Goal: Task Accomplishment & Management: Complete application form

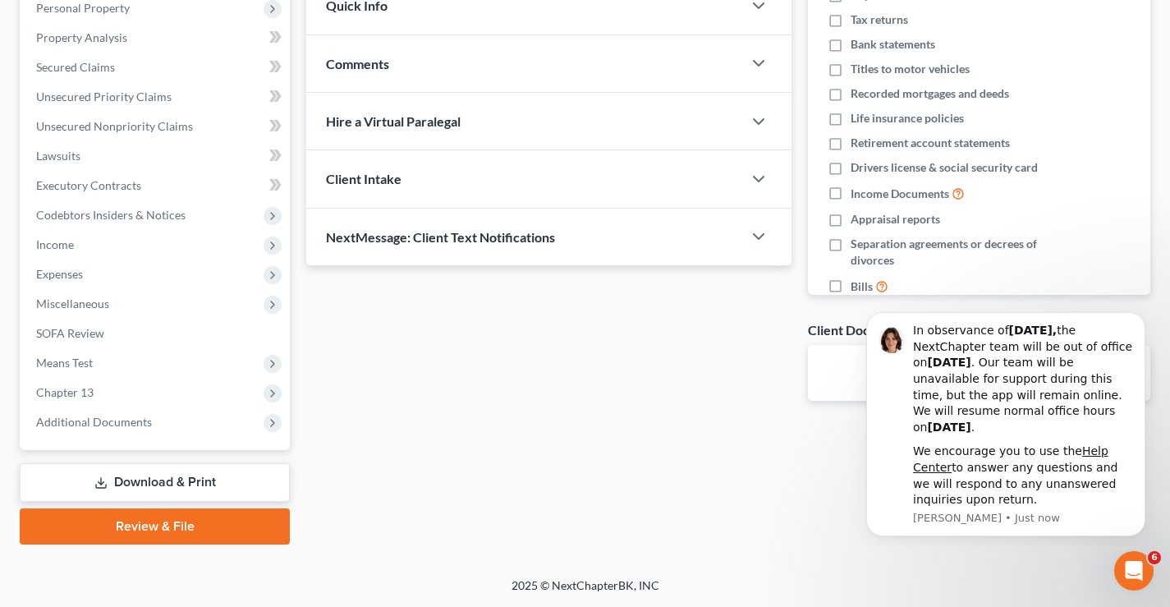
drag, startPoint x: 175, startPoint y: 531, endPoint x: 167, endPoint y: 529, distance: 8.6
click at [174, 532] on link "Review & File" at bounding box center [155, 526] width 270 height 36
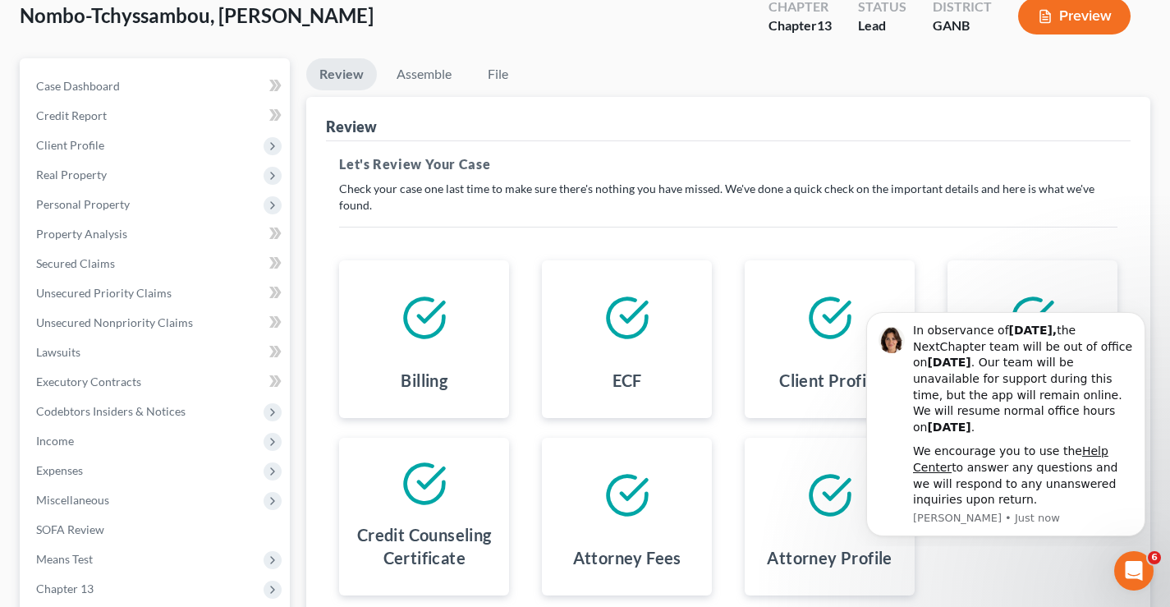
scroll to position [49, 0]
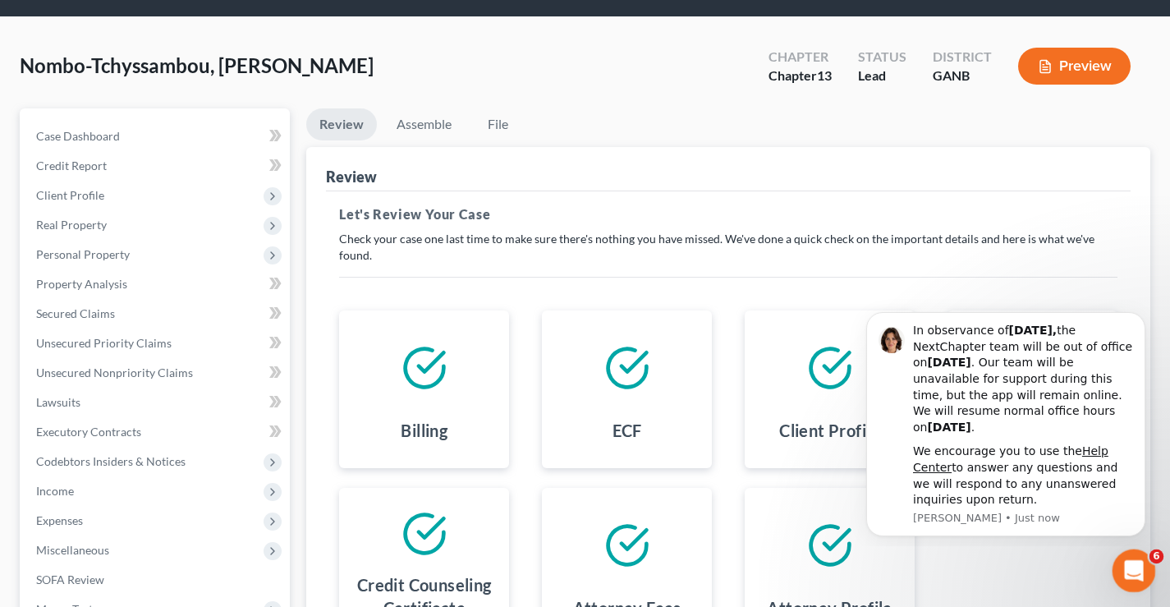
click at [1131, 565] on icon "Open Intercom Messenger" at bounding box center [1131, 568] width 27 height 27
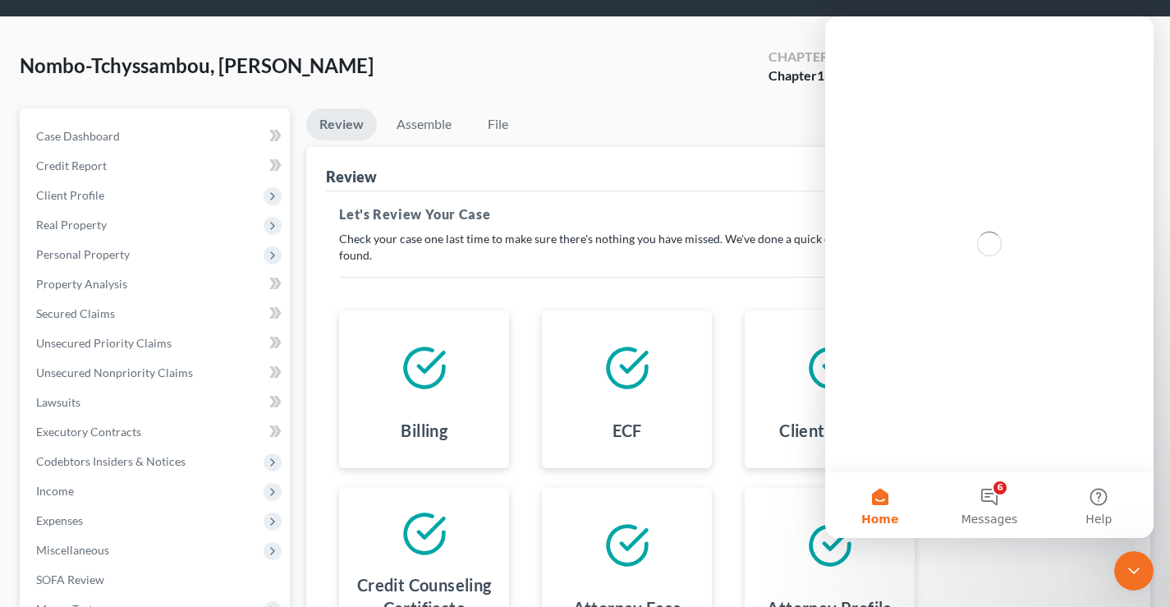
scroll to position [0, 0]
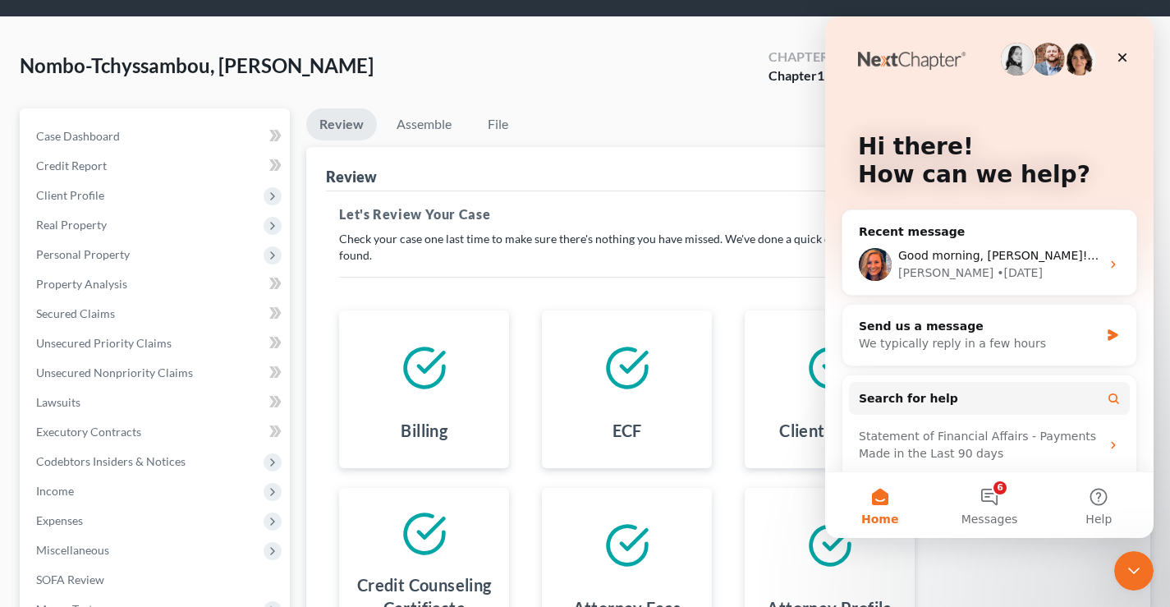
click at [692, 81] on div "Nombo-Tchyssambou, [PERSON_NAME] Upgraded Chapter Chapter 13 Status Lead Distri…" at bounding box center [585, 72] width 1131 height 71
click at [1124, 56] on icon "Close" at bounding box center [1122, 57] width 9 height 9
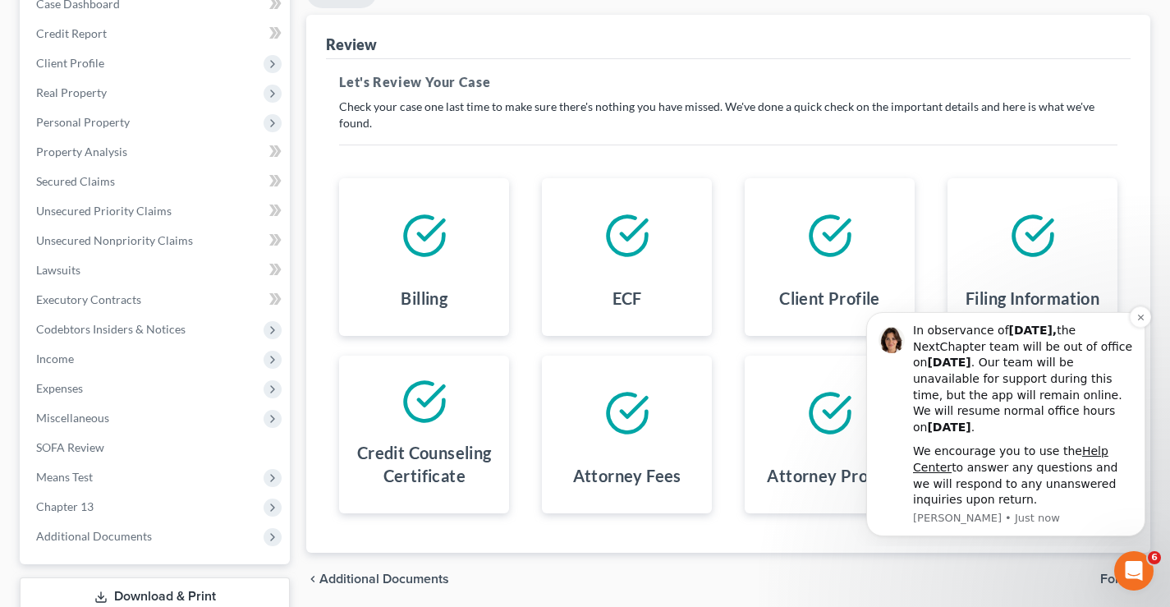
scroll to position [296, 0]
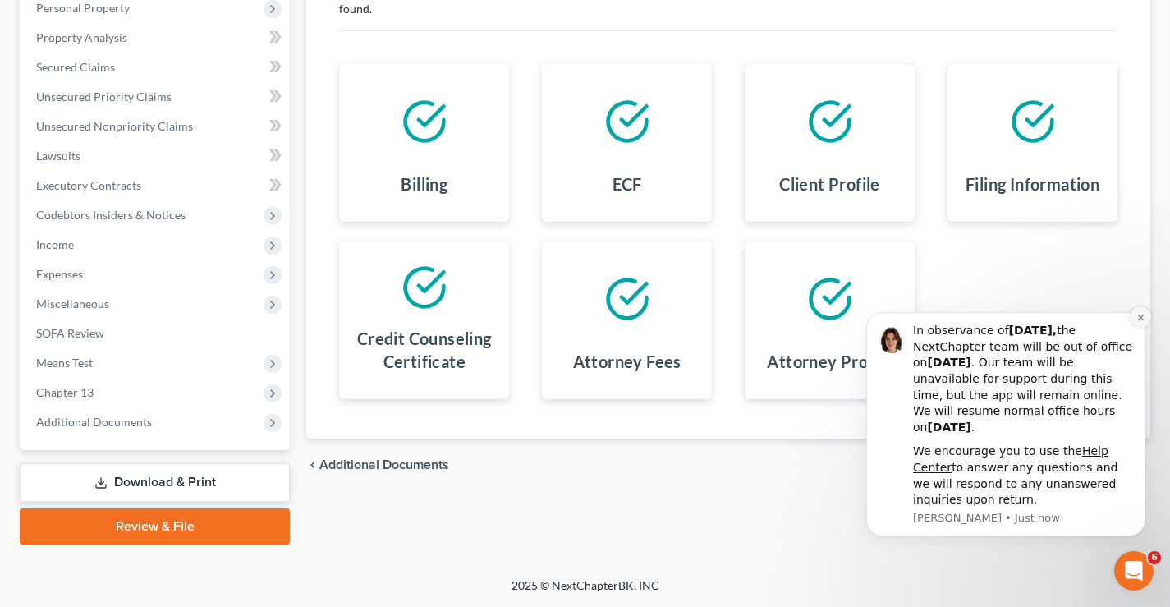
click at [1136, 314] on icon "Dismiss notification" at bounding box center [1140, 317] width 9 height 9
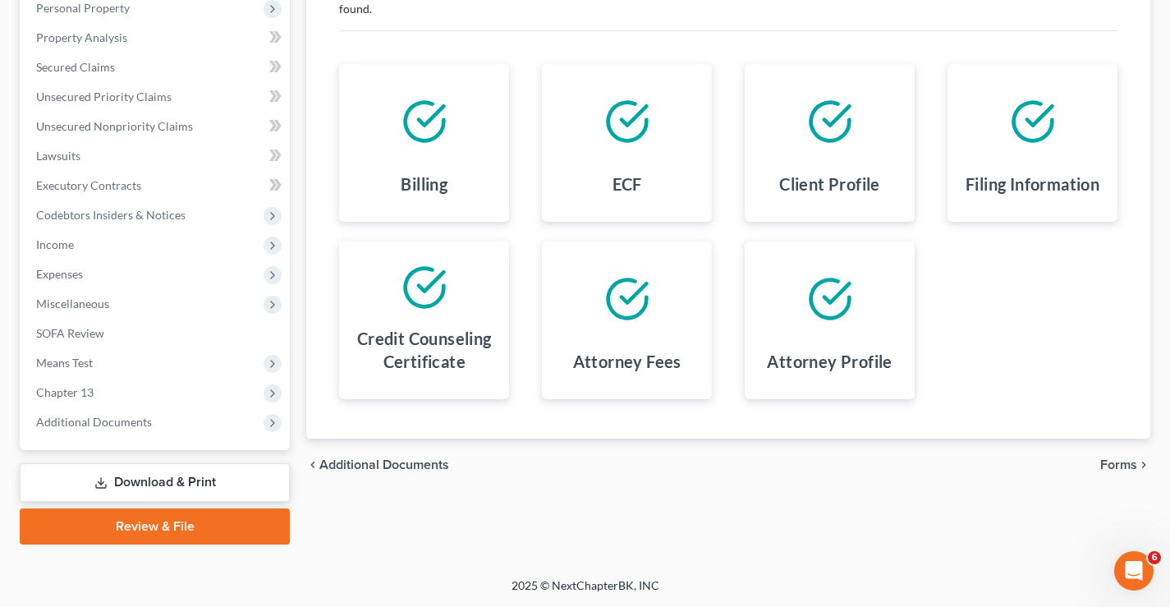
click at [1116, 461] on span "Forms" at bounding box center [1118, 464] width 37 height 13
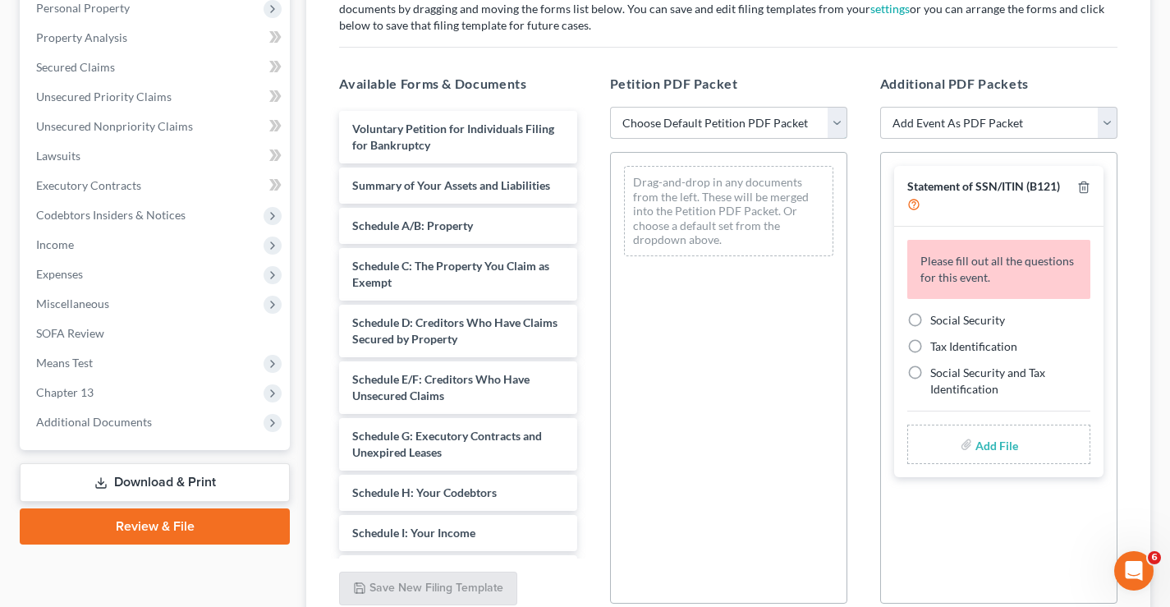
click at [840, 122] on select "Choose Default Petition PDF Packet Complete Bankruptcy Petition (all forms and …" at bounding box center [728, 123] width 237 height 33
select select "1"
click at [610, 107] on select "Choose Default Petition PDF Packet Complete Bankruptcy Petition (all forms and …" at bounding box center [728, 123] width 237 height 33
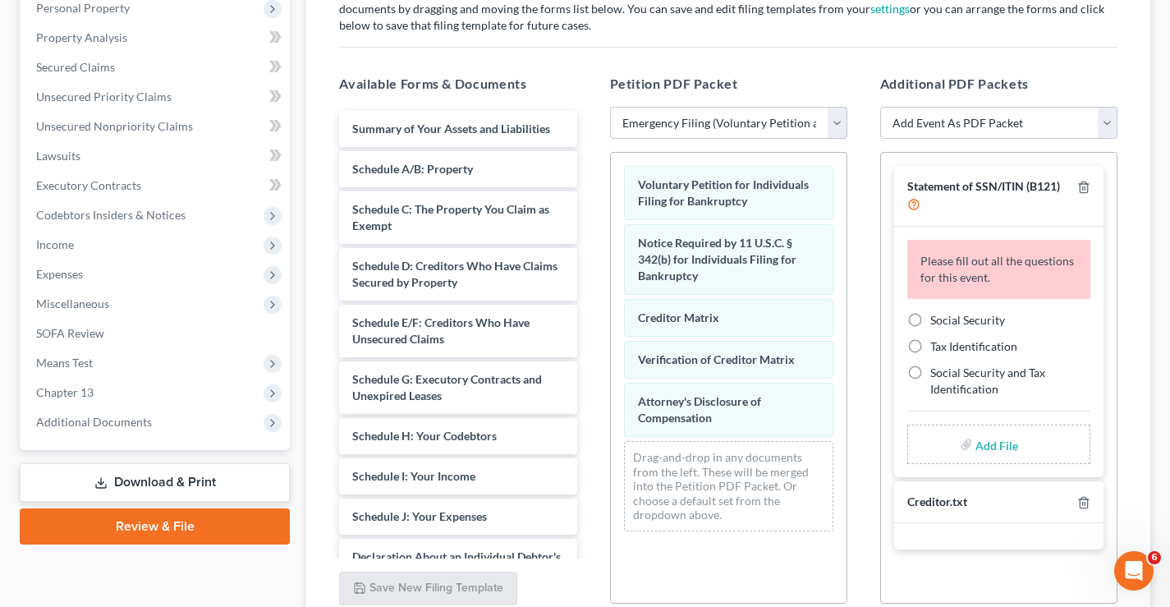
click at [930, 314] on label "Social Security" at bounding box center [967, 320] width 75 height 16
click at [937, 314] on input "Social Security" at bounding box center [942, 317] width 11 height 11
radio input "true"
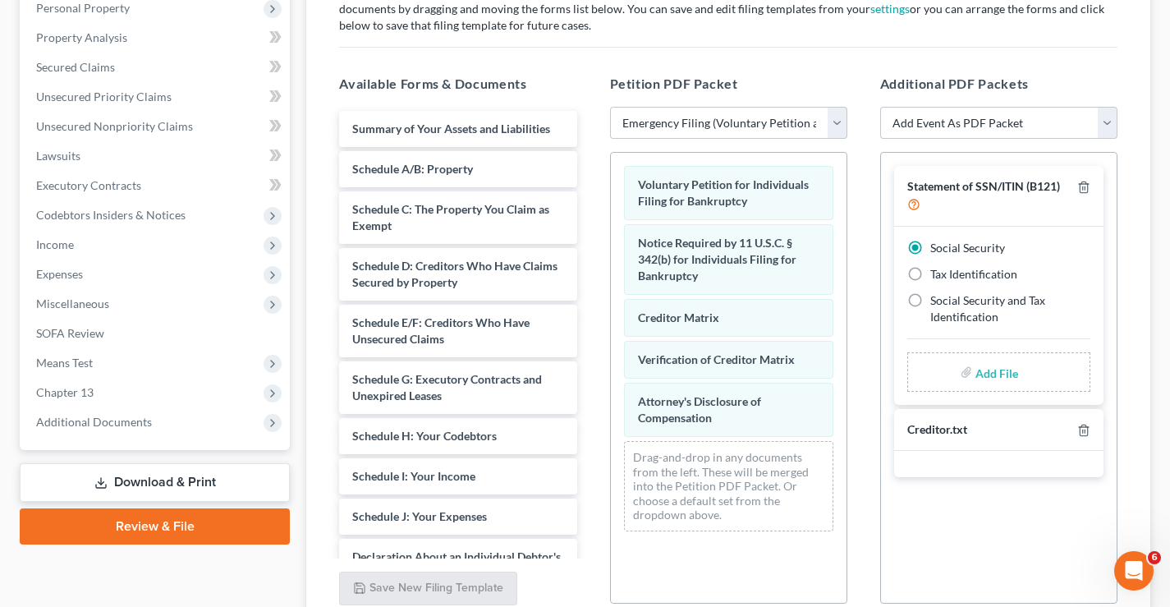
click at [983, 377] on input "file" at bounding box center [994, 372] width 39 height 30
type input "C:\fakepath\Statement re SSN.pdf"
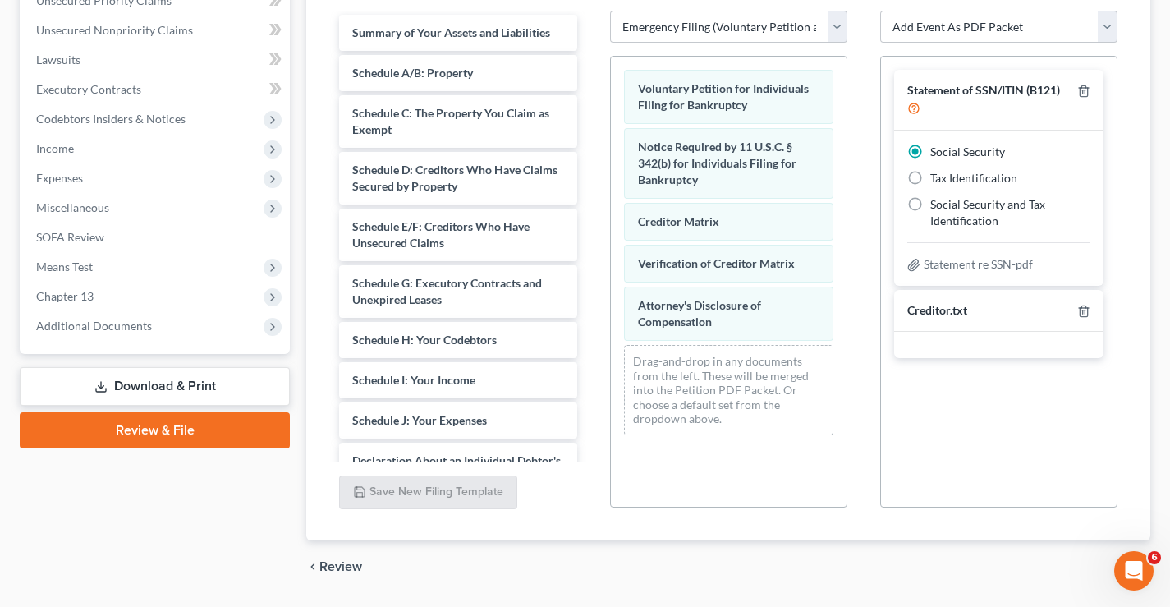
scroll to position [440, 0]
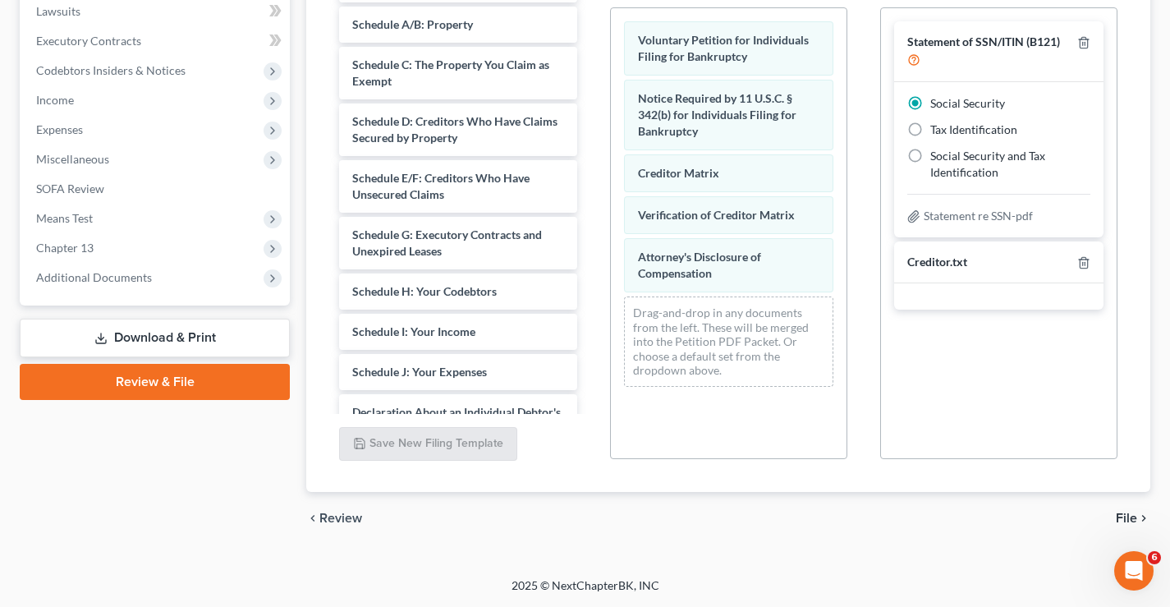
click at [1124, 518] on span "File" at bounding box center [1126, 517] width 21 height 13
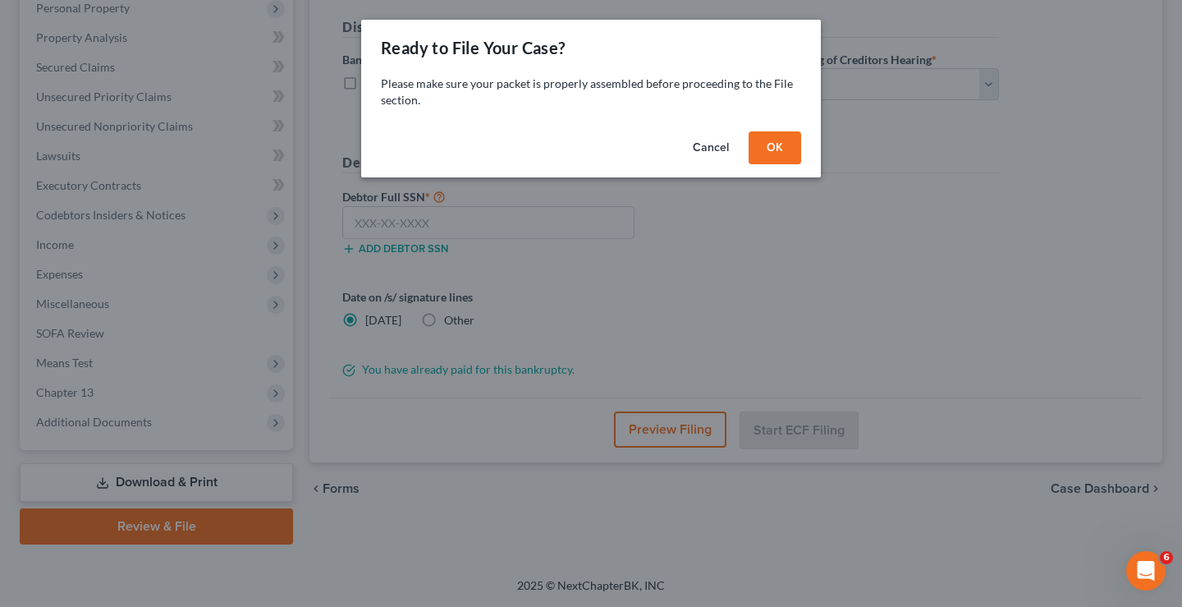
click at [774, 148] on button "OK" at bounding box center [775, 147] width 53 height 33
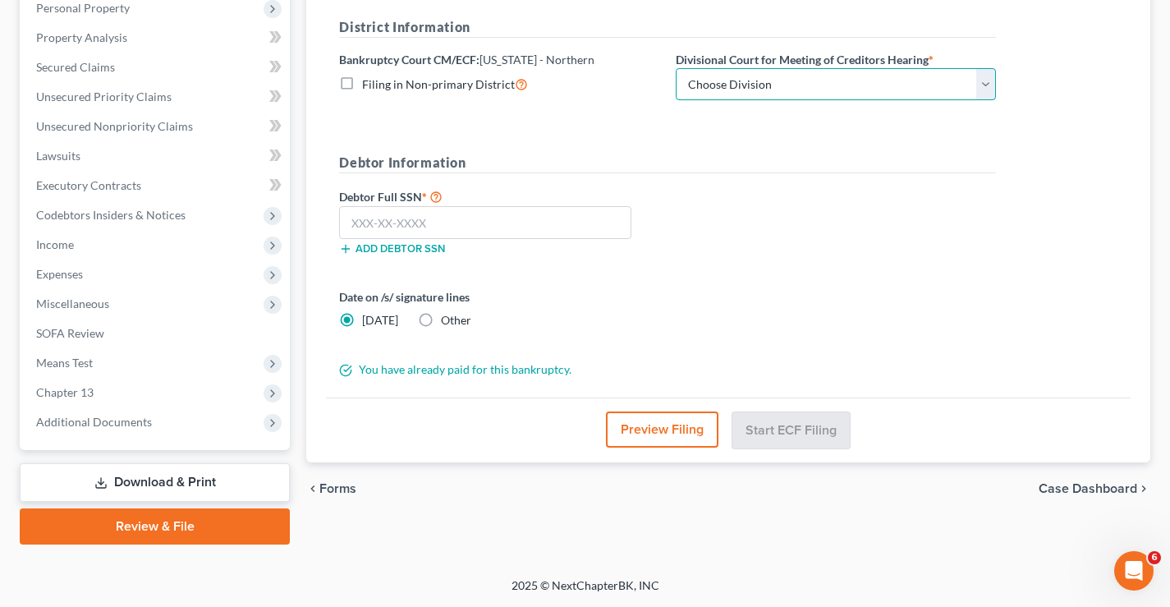
click at [782, 89] on select "Choose Division [GEOGRAPHIC_DATA] [GEOGRAPHIC_DATA] [GEOGRAPHIC_DATA] [GEOGRAPH…" at bounding box center [836, 84] width 320 height 33
select select "0"
click at [676, 68] on select "Choose Division [GEOGRAPHIC_DATA] [GEOGRAPHIC_DATA] [GEOGRAPHIC_DATA] [GEOGRAPH…" at bounding box center [836, 84] width 320 height 33
click at [441, 317] on label "Other" at bounding box center [456, 320] width 30 height 16
click at [447, 317] on input "Other" at bounding box center [452, 317] width 11 height 11
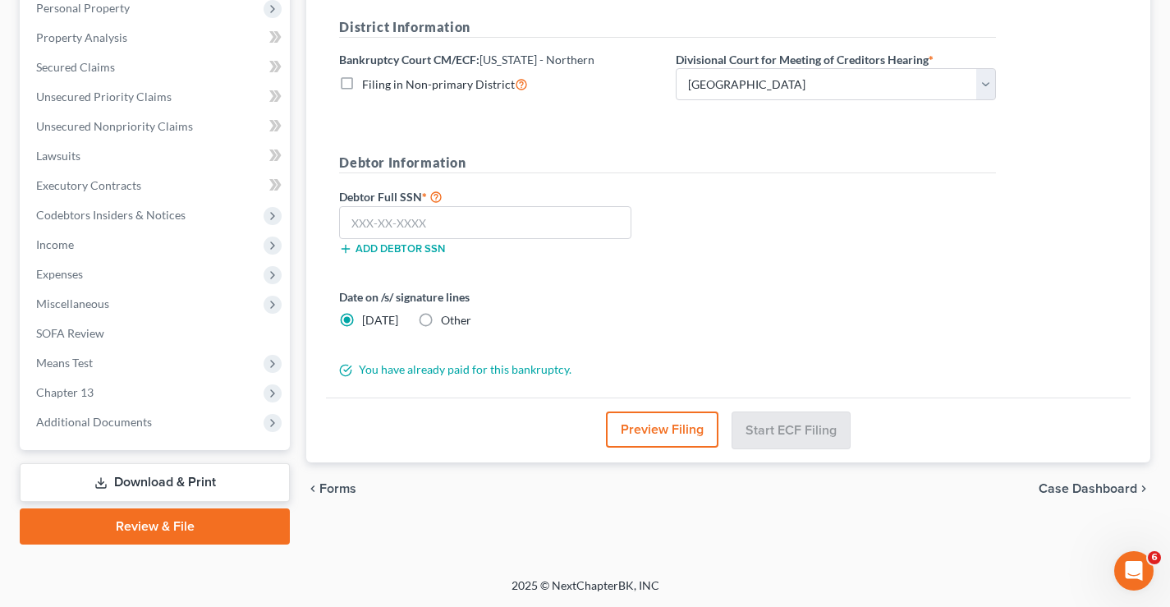
radio input "true"
radio input "false"
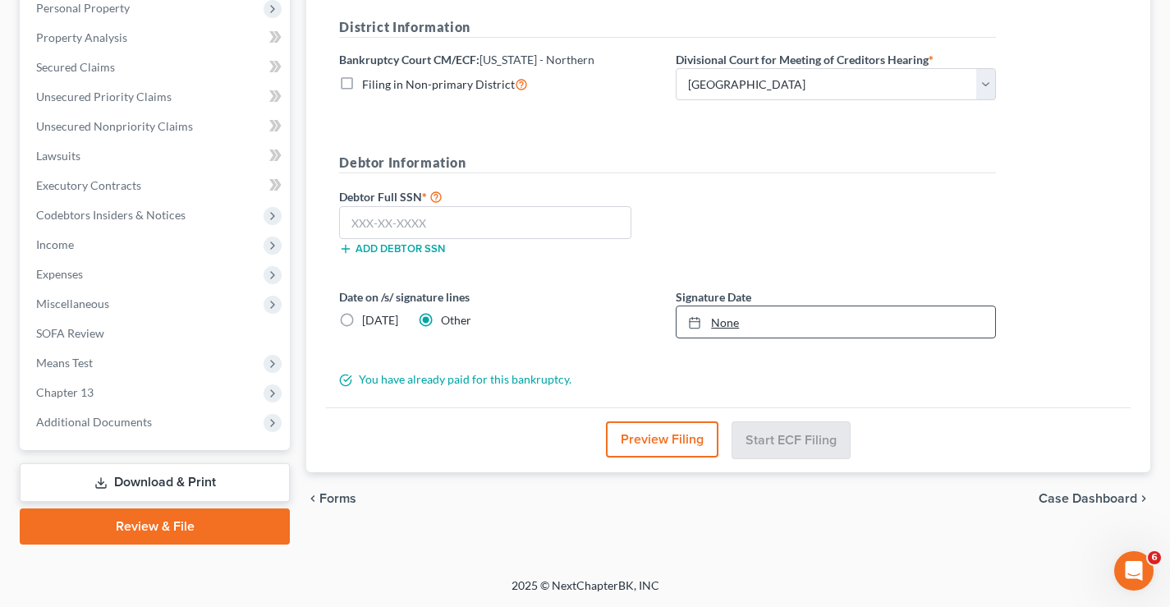
click at [700, 322] on icon at bounding box center [694, 322] width 13 height 13
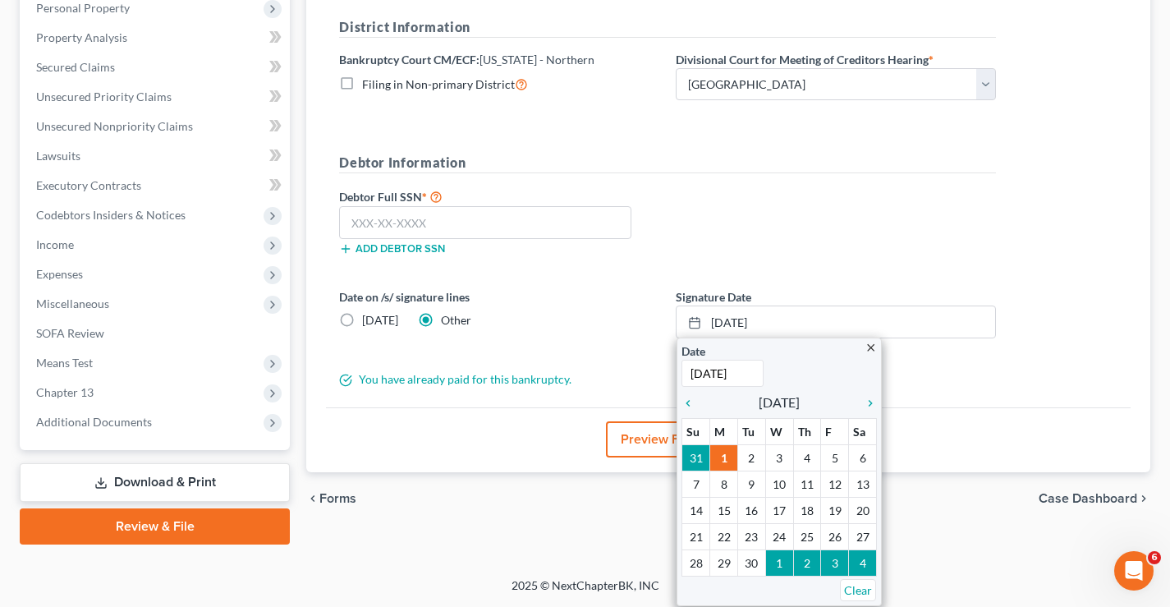
type input "[DATE]"
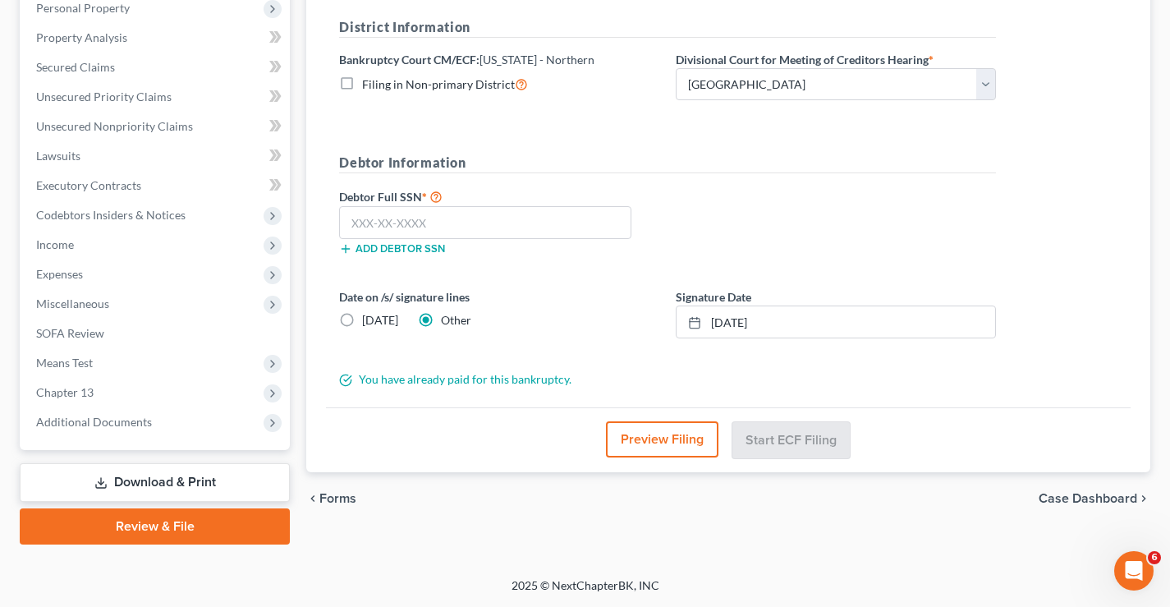
click at [695, 559] on div "Nombo-Tchyssambou, [PERSON_NAME] Upgraded Chapter Chapter 13 Status Lead Distri…" at bounding box center [585, 174] width 1170 height 806
click at [695, 319] on icon at bounding box center [694, 322] width 13 height 13
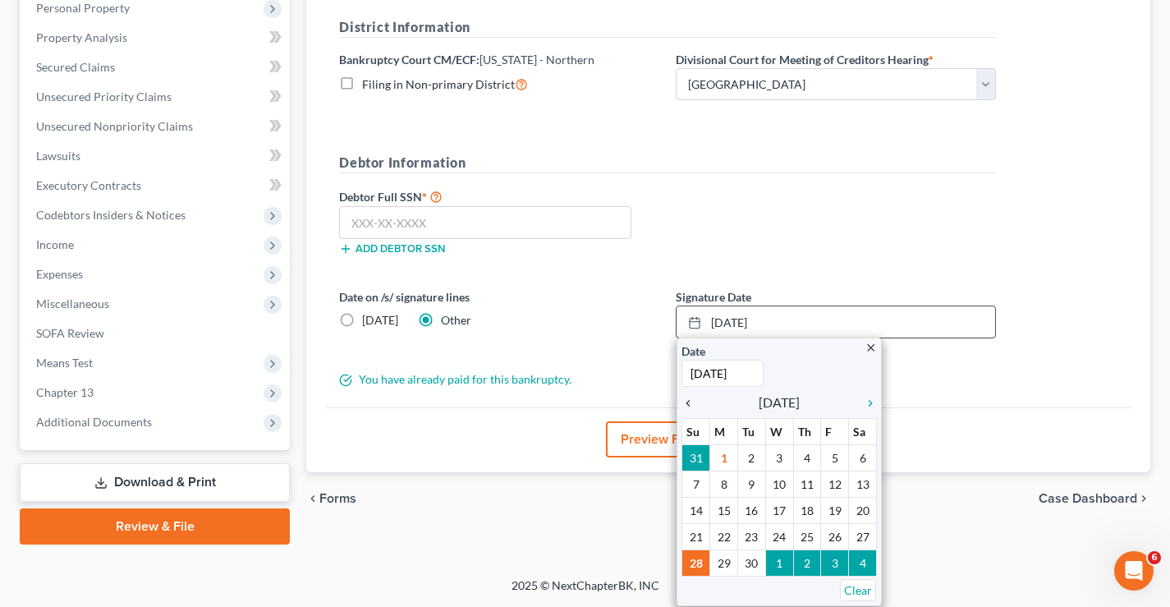
click at [686, 401] on icon "chevron_left" at bounding box center [691, 403] width 21 height 13
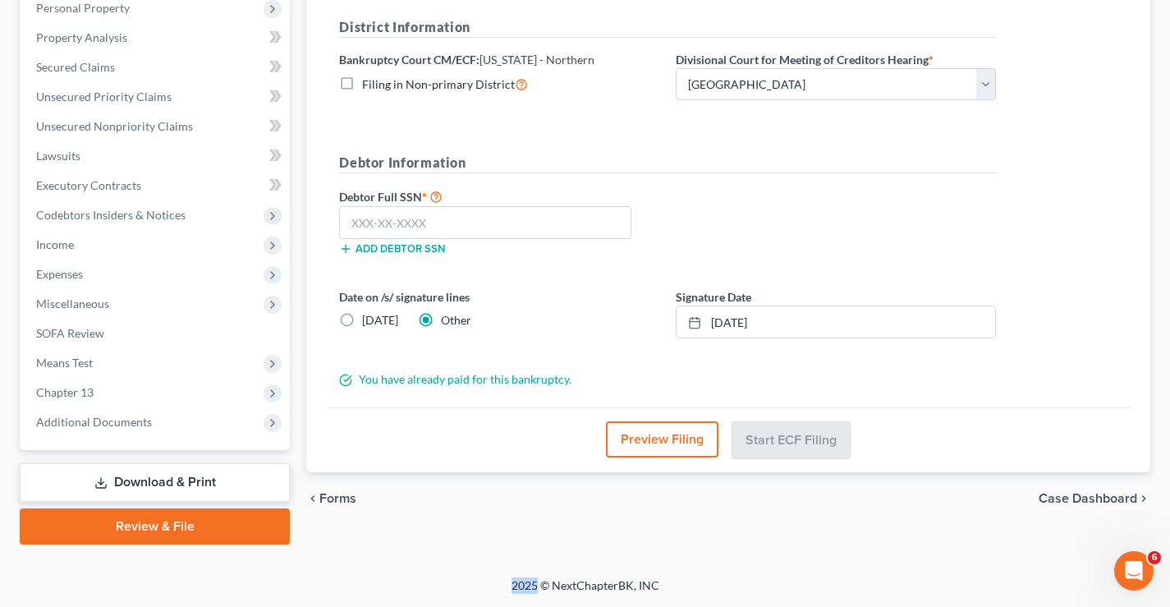
click at [804, 567] on div "Nombo-Tchyssambou, [PERSON_NAME] Upgraded Chapter Chapter 13 Status Lead Distri…" at bounding box center [585, 174] width 1170 height 806
click at [422, 218] on input "text" at bounding box center [485, 222] width 292 height 33
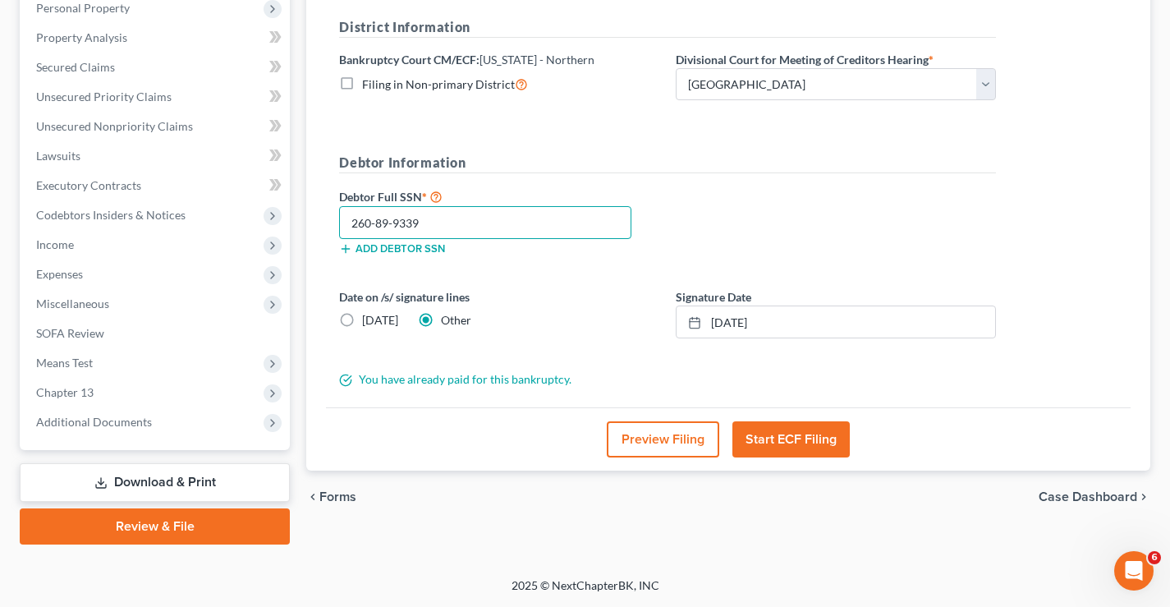
type input "260-89-9339"
click at [786, 437] on button "Start ECF Filing" at bounding box center [790, 439] width 117 height 36
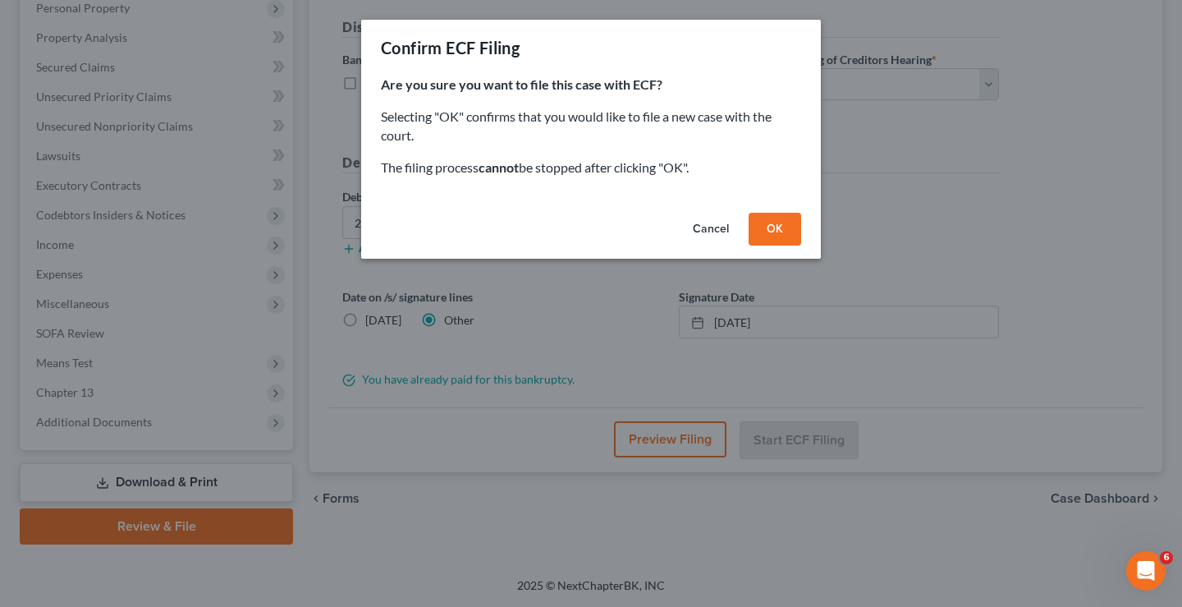
drag, startPoint x: 776, startPoint y: 232, endPoint x: 777, endPoint y: 287, distance: 55.0
click at [775, 233] on button "OK" at bounding box center [775, 229] width 53 height 33
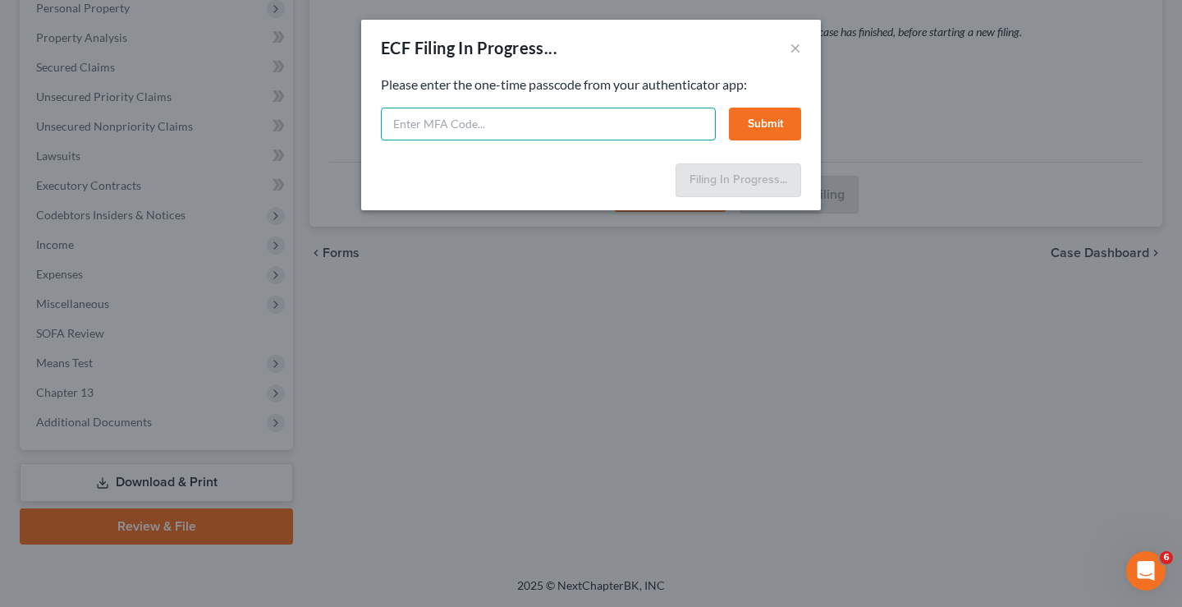
click at [516, 121] on input "text" at bounding box center [548, 124] width 335 height 33
paste input "237377"
type input "237377"
click at [755, 118] on button "Submit" at bounding box center [765, 124] width 72 height 33
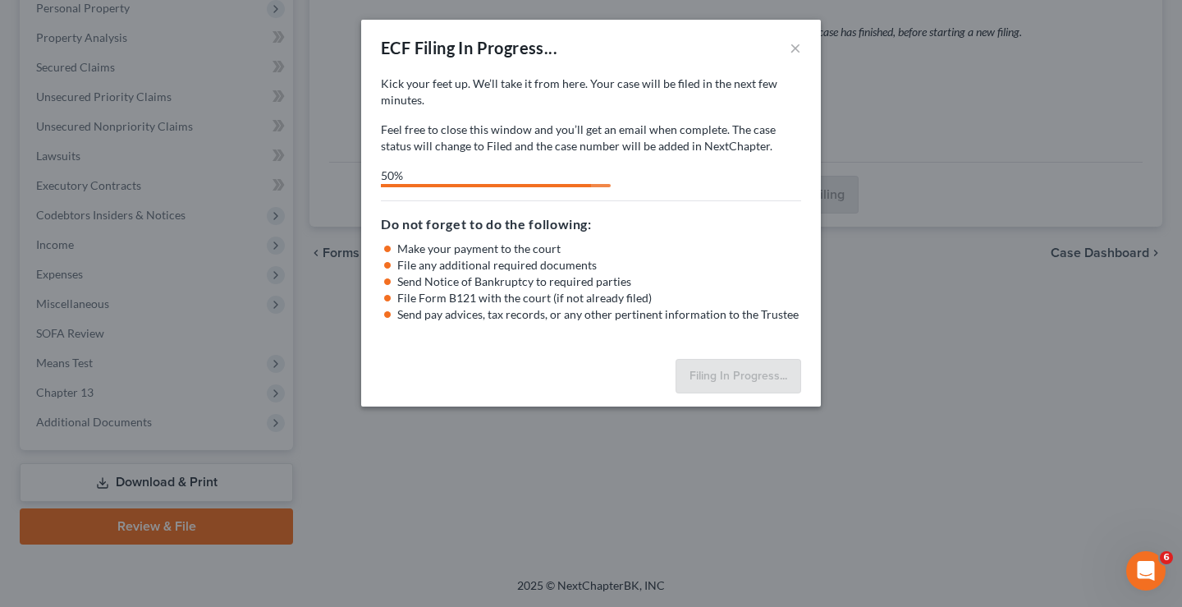
select select "0"
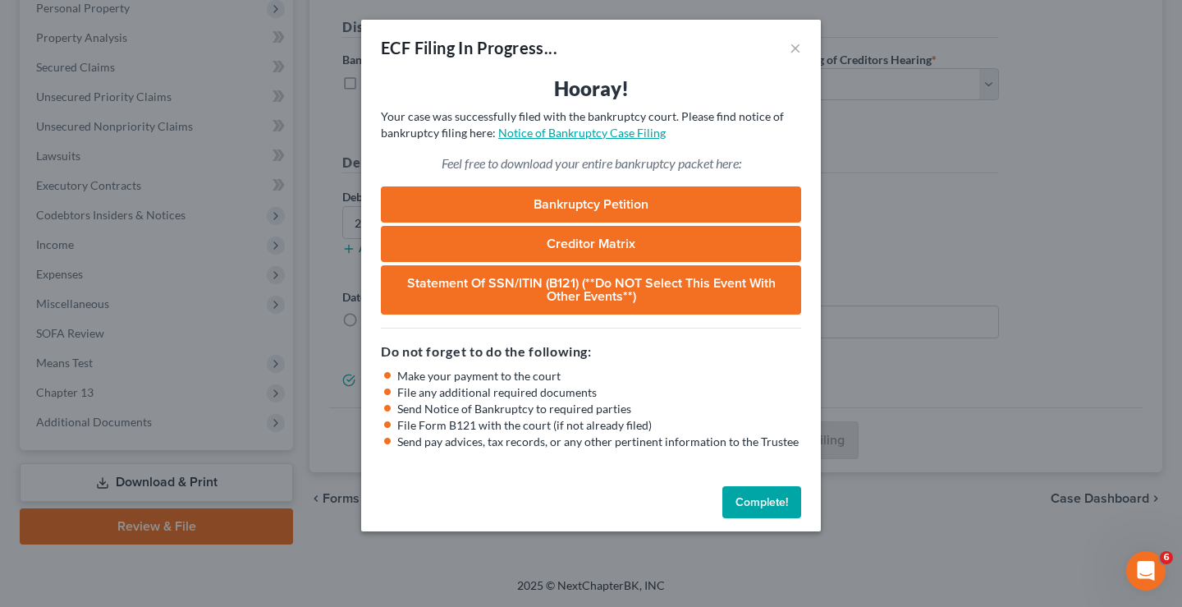
click at [594, 135] on link "Notice of Bankruptcy Case Filing" at bounding box center [581, 133] width 167 height 14
